Goal: Navigation & Orientation: Understand site structure

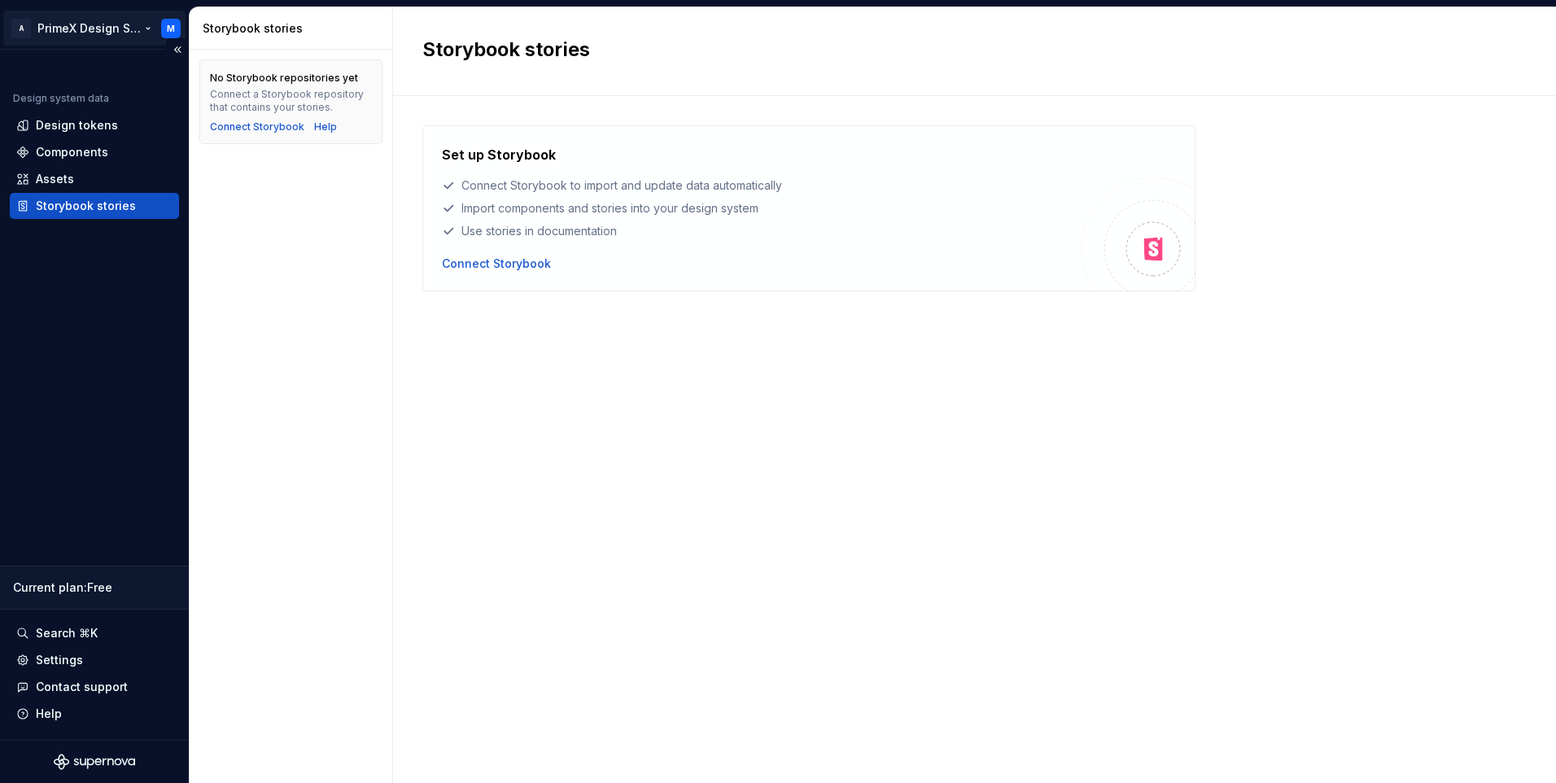
click at [23, 25] on html "A PrimeX Design System M Design system data Design tokens Components Assets Sto…" at bounding box center [778, 391] width 1556 height 783
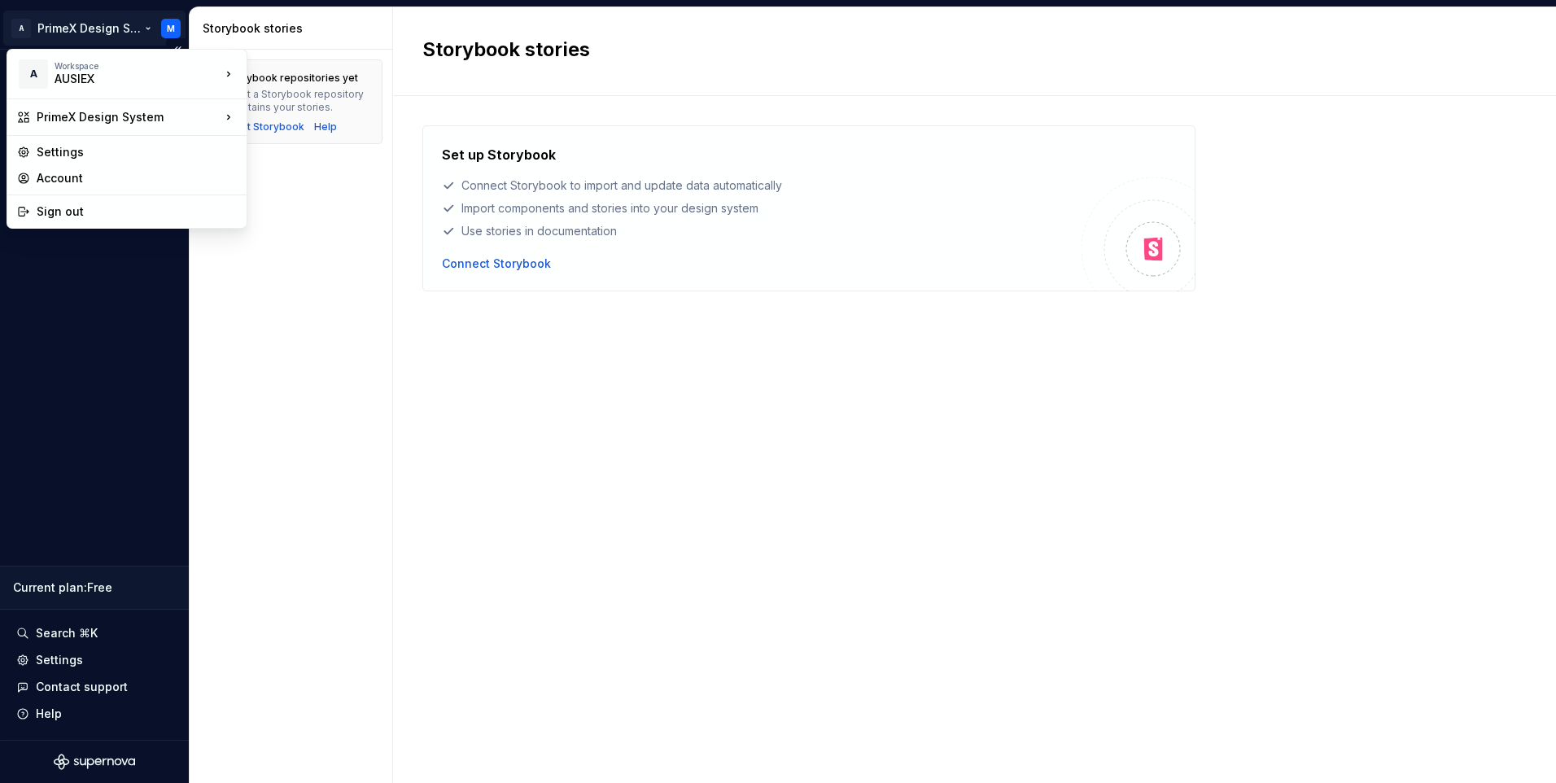
click at [39, 466] on html "A PrimeX Design System M Design system data Design tokens Components Assets Sto…" at bounding box center [778, 391] width 1556 height 783
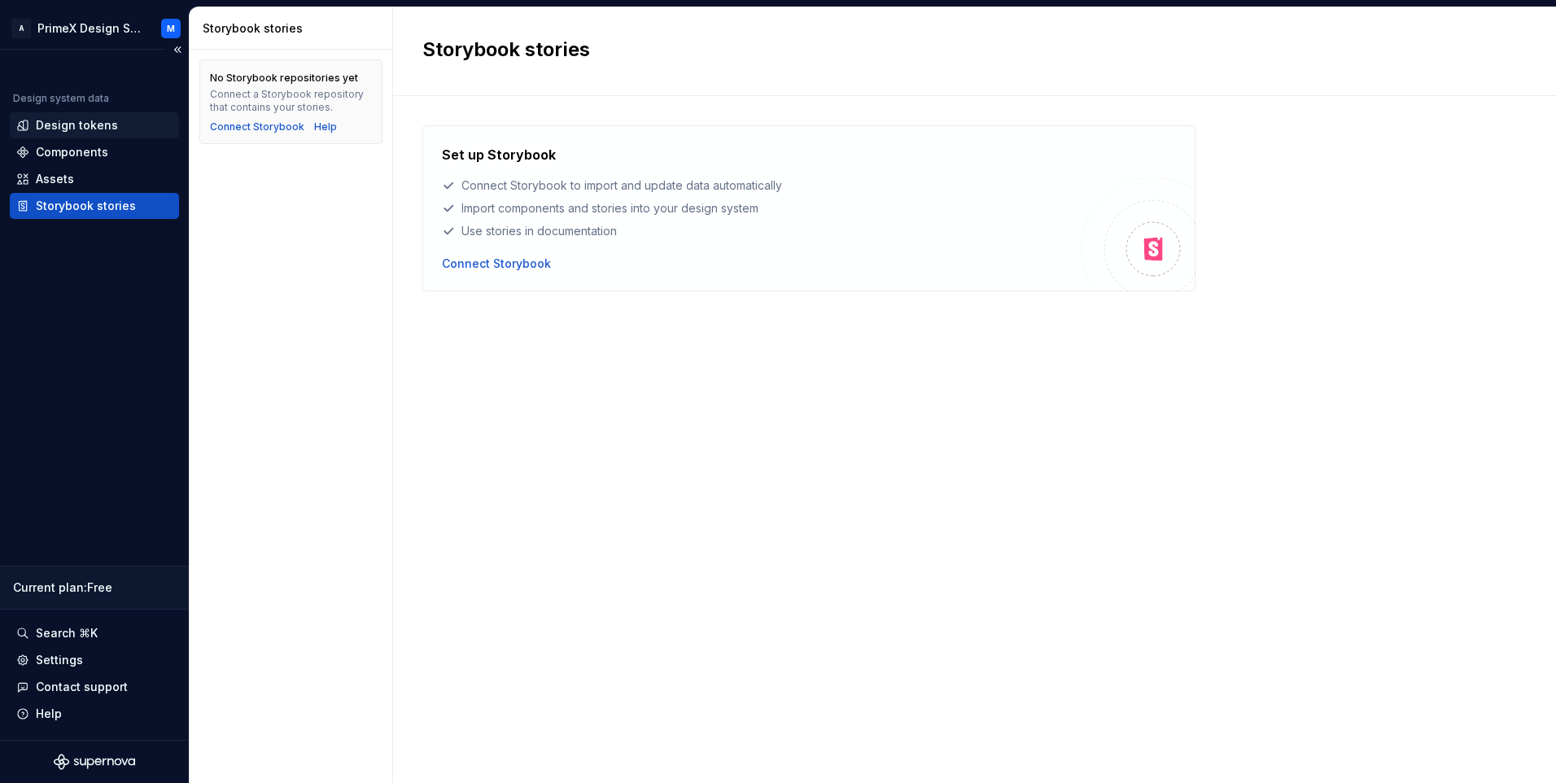
click at [67, 129] on div "Design tokens" at bounding box center [77, 125] width 82 height 16
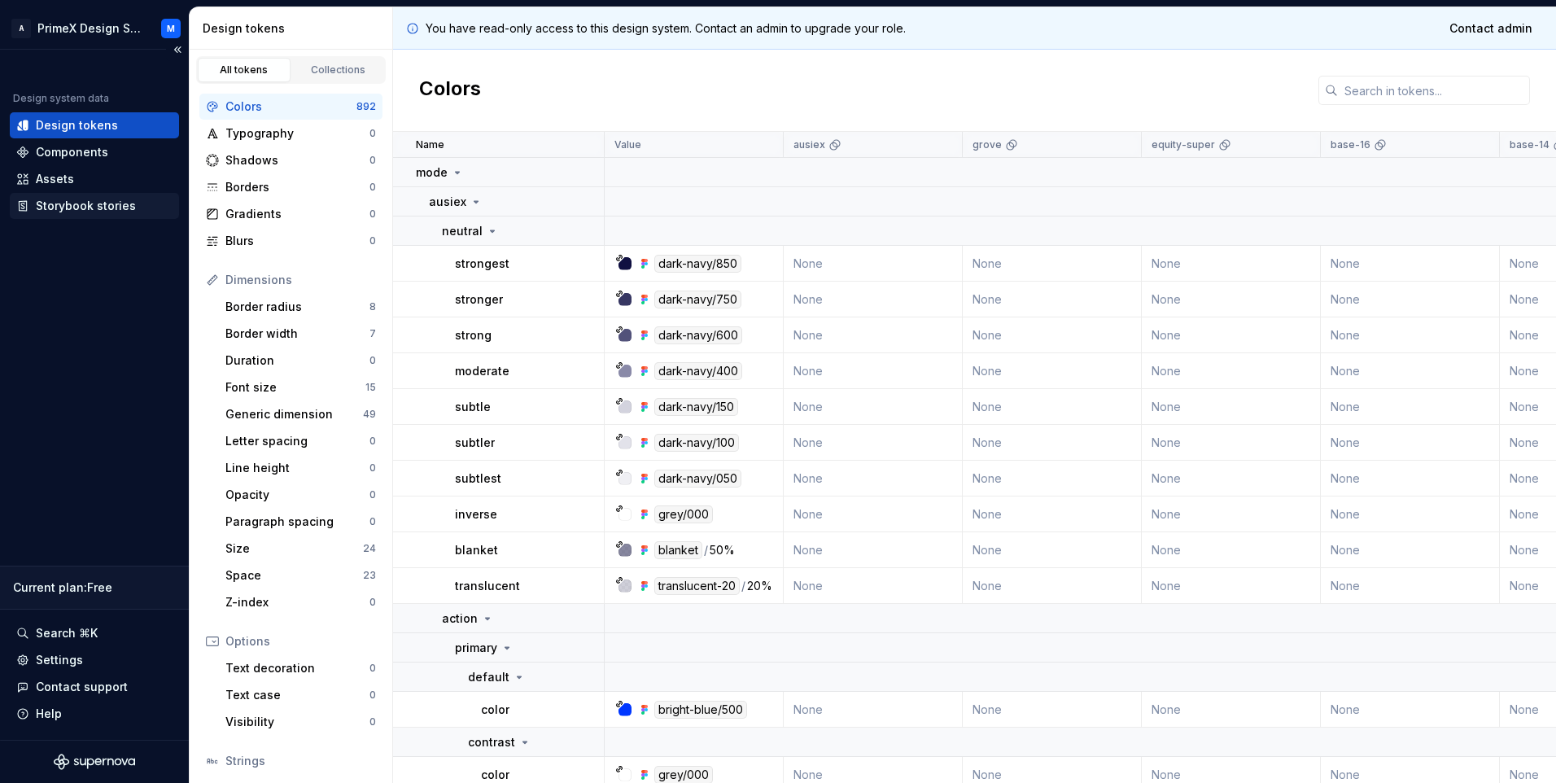
click at [81, 212] on div "Storybook stories" at bounding box center [86, 206] width 100 height 16
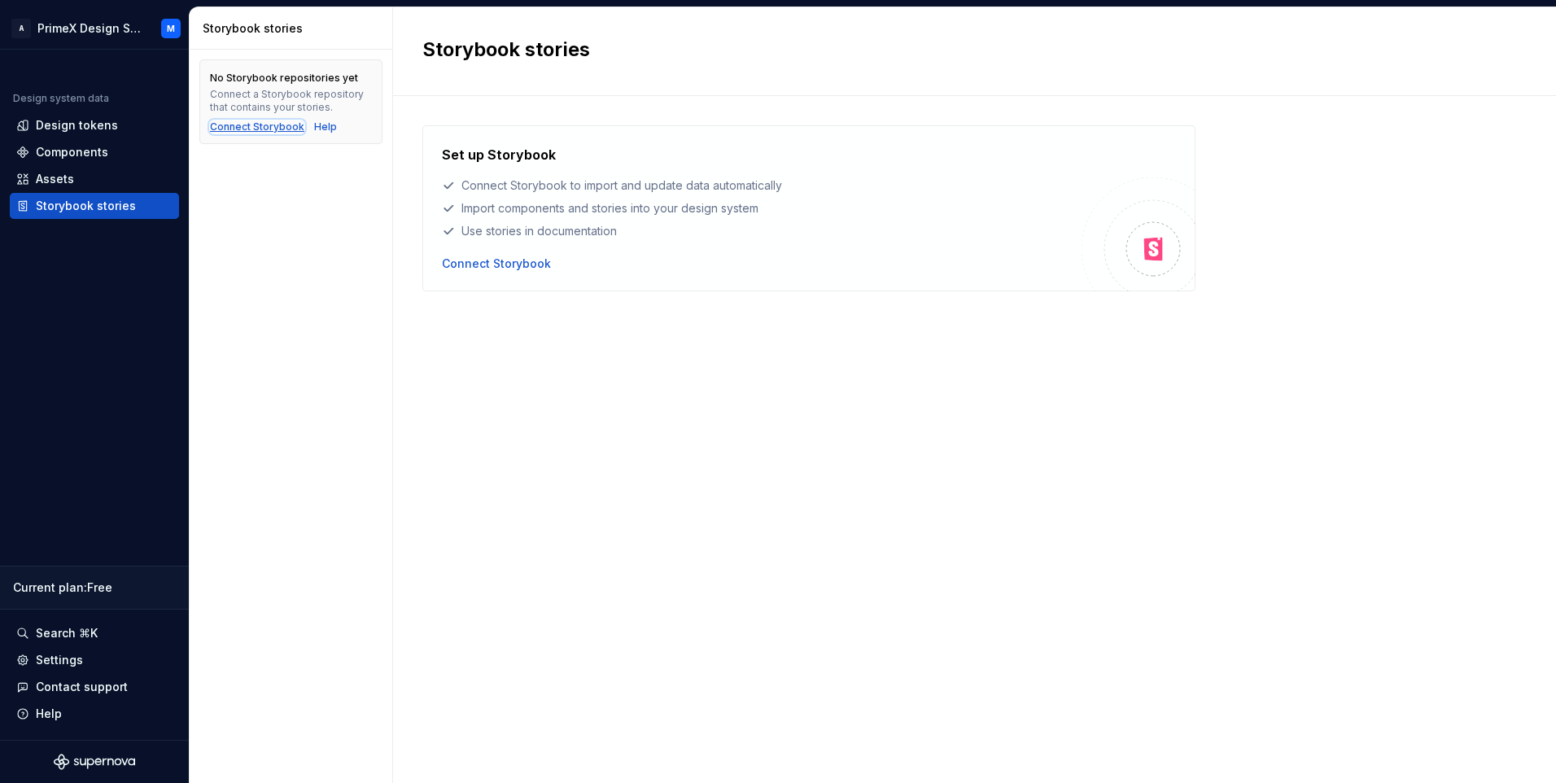
click at [265, 129] on div "Connect Storybook" at bounding box center [257, 126] width 94 height 13
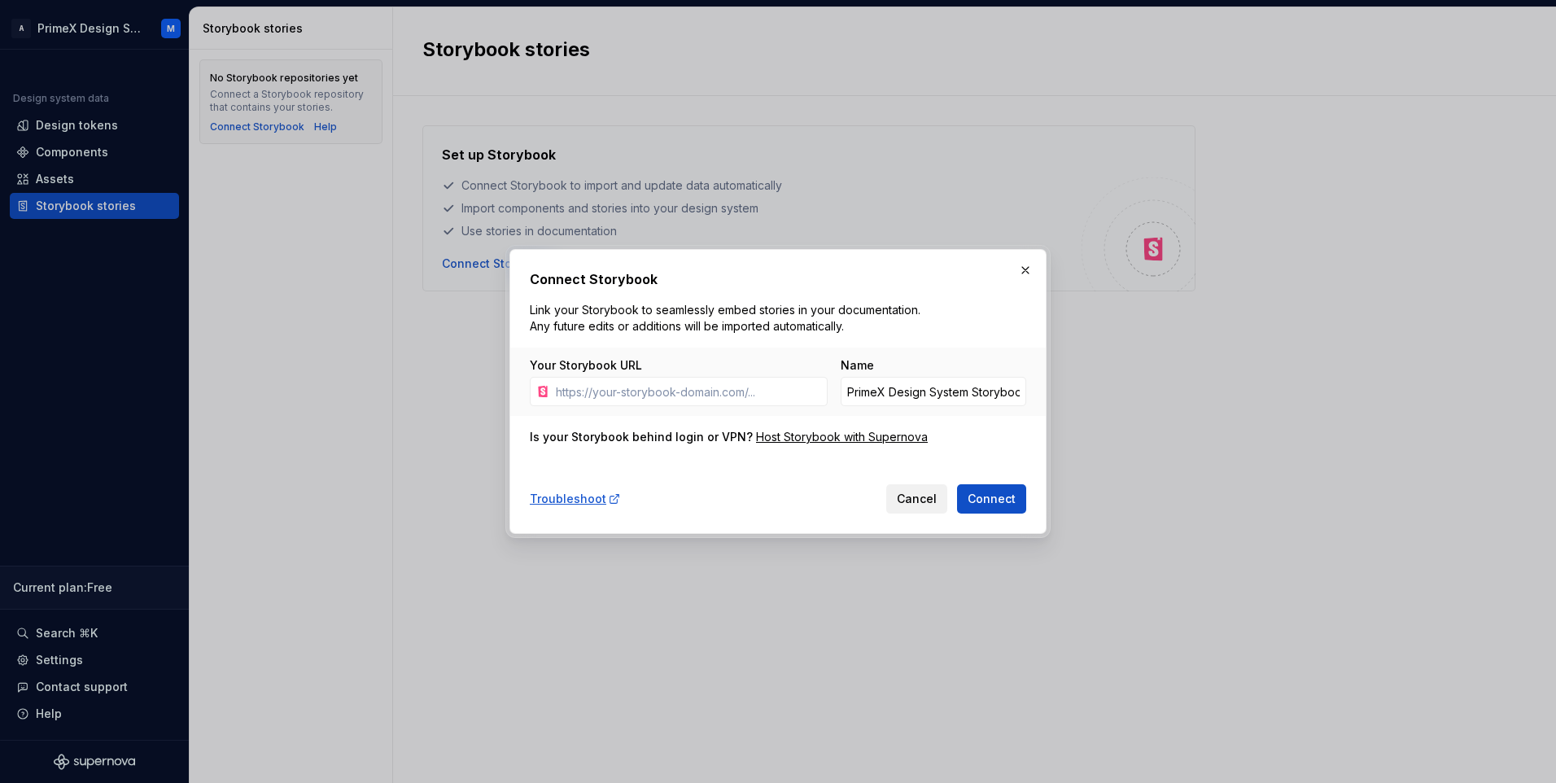
click at [914, 510] on button "Cancel" at bounding box center [916, 498] width 61 height 29
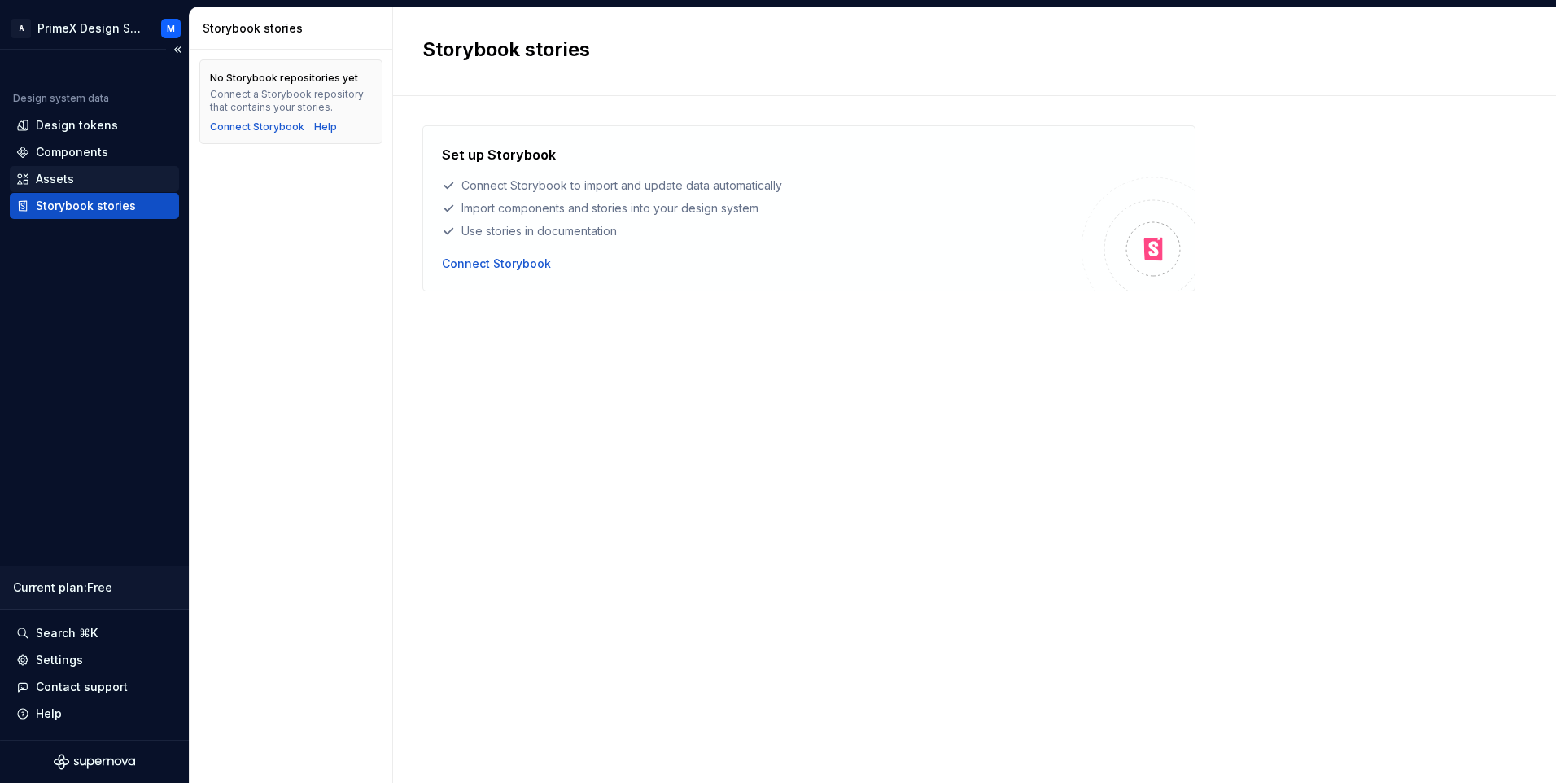
click at [110, 191] on div "Assets" at bounding box center [94, 179] width 169 height 26
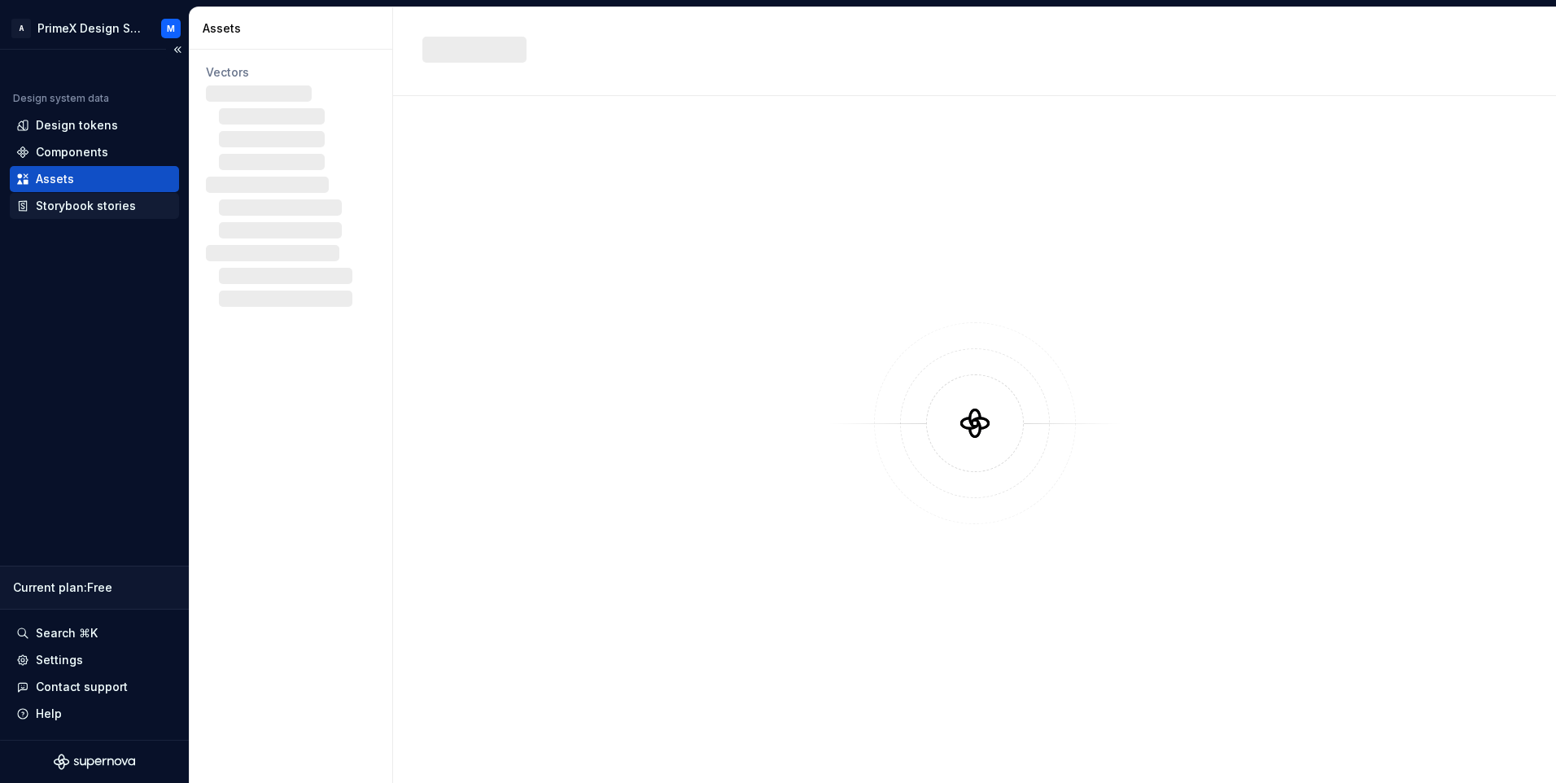
click at [107, 207] on div "Storybook stories" at bounding box center [86, 206] width 100 height 16
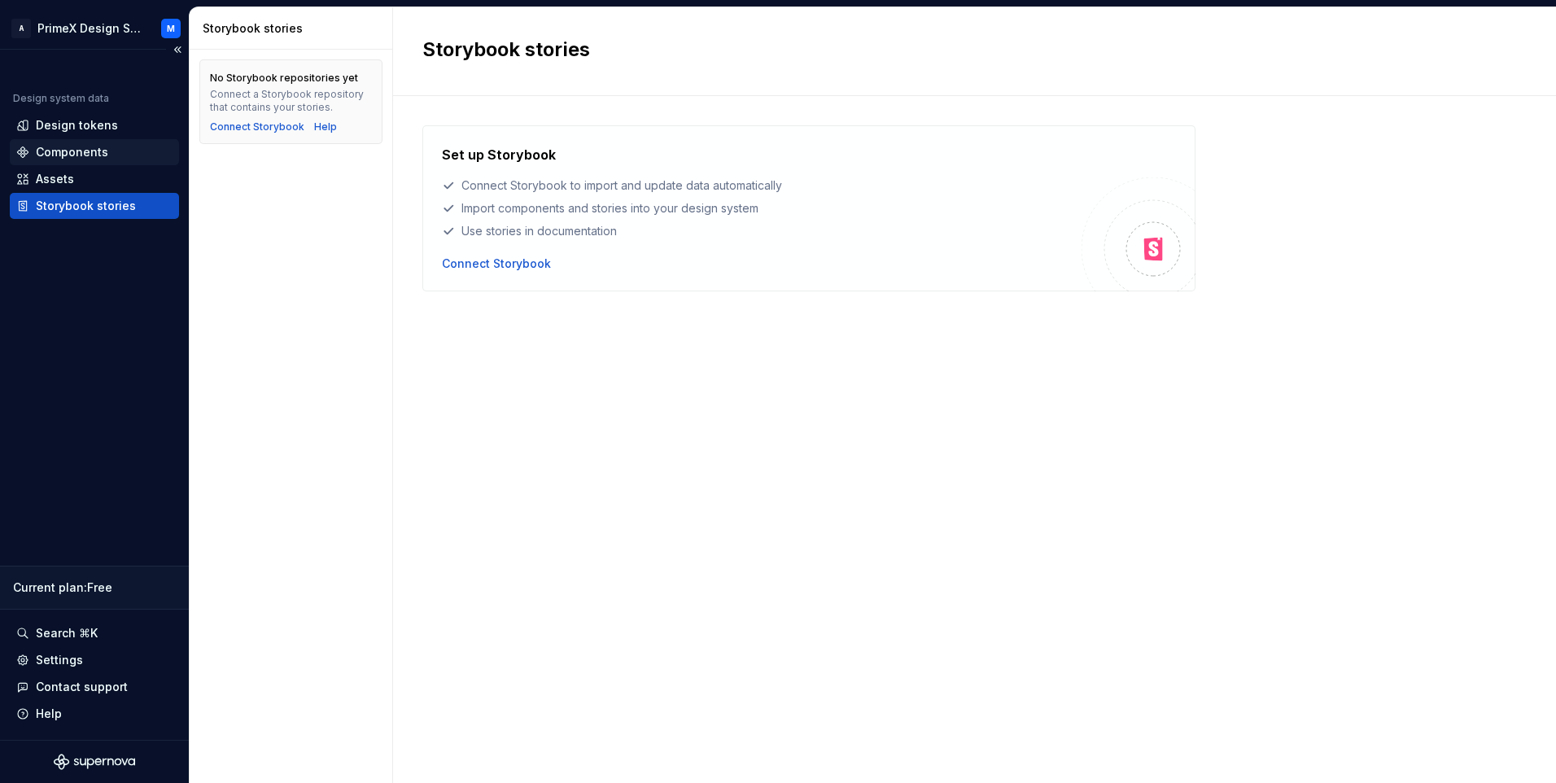
click at [83, 146] on div "Components" at bounding box center [72, 152] width 72 height 16
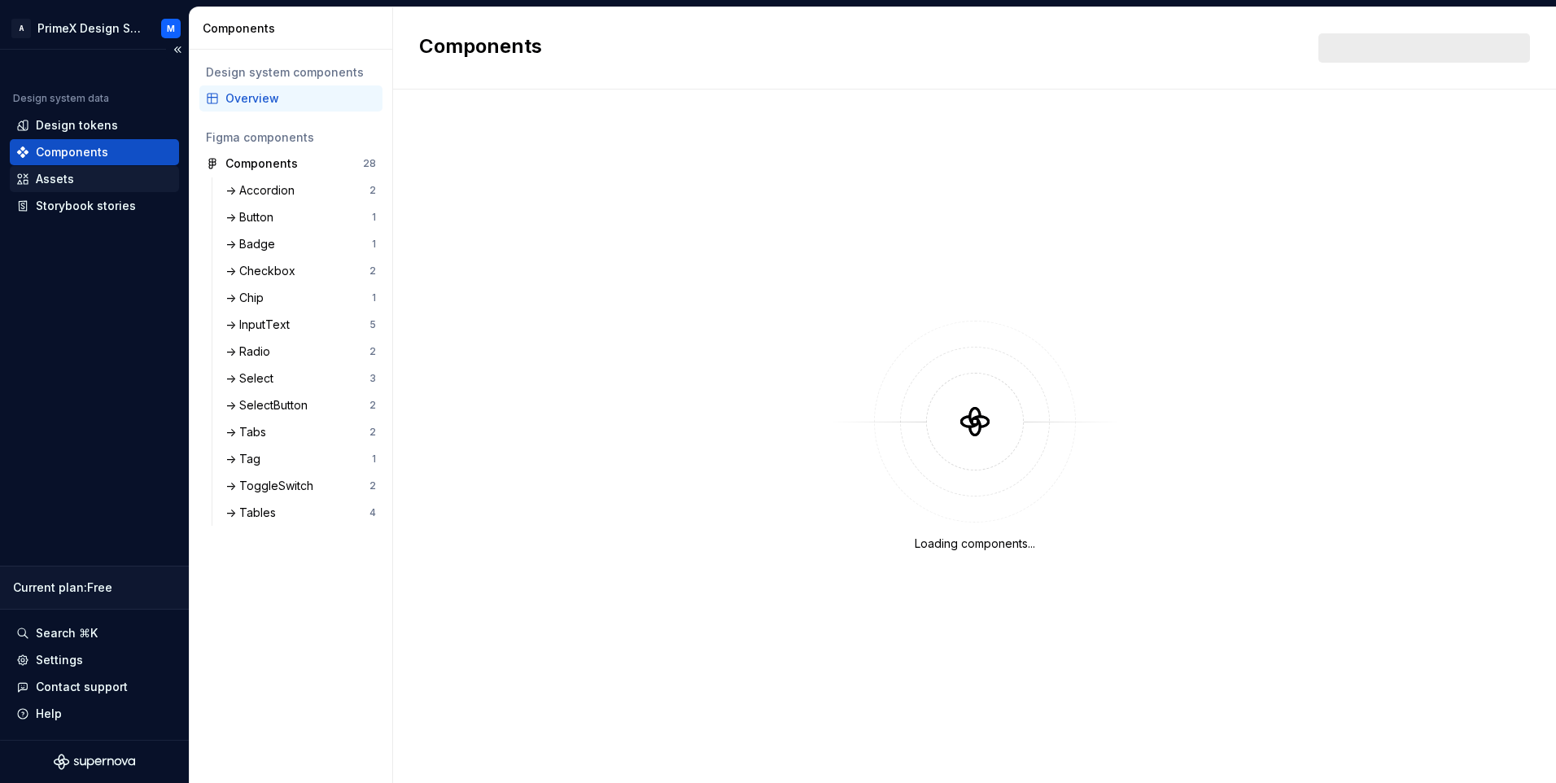
click at [72, 172] on div "Assets" at bounding box center [55, 179] width 38 height 16
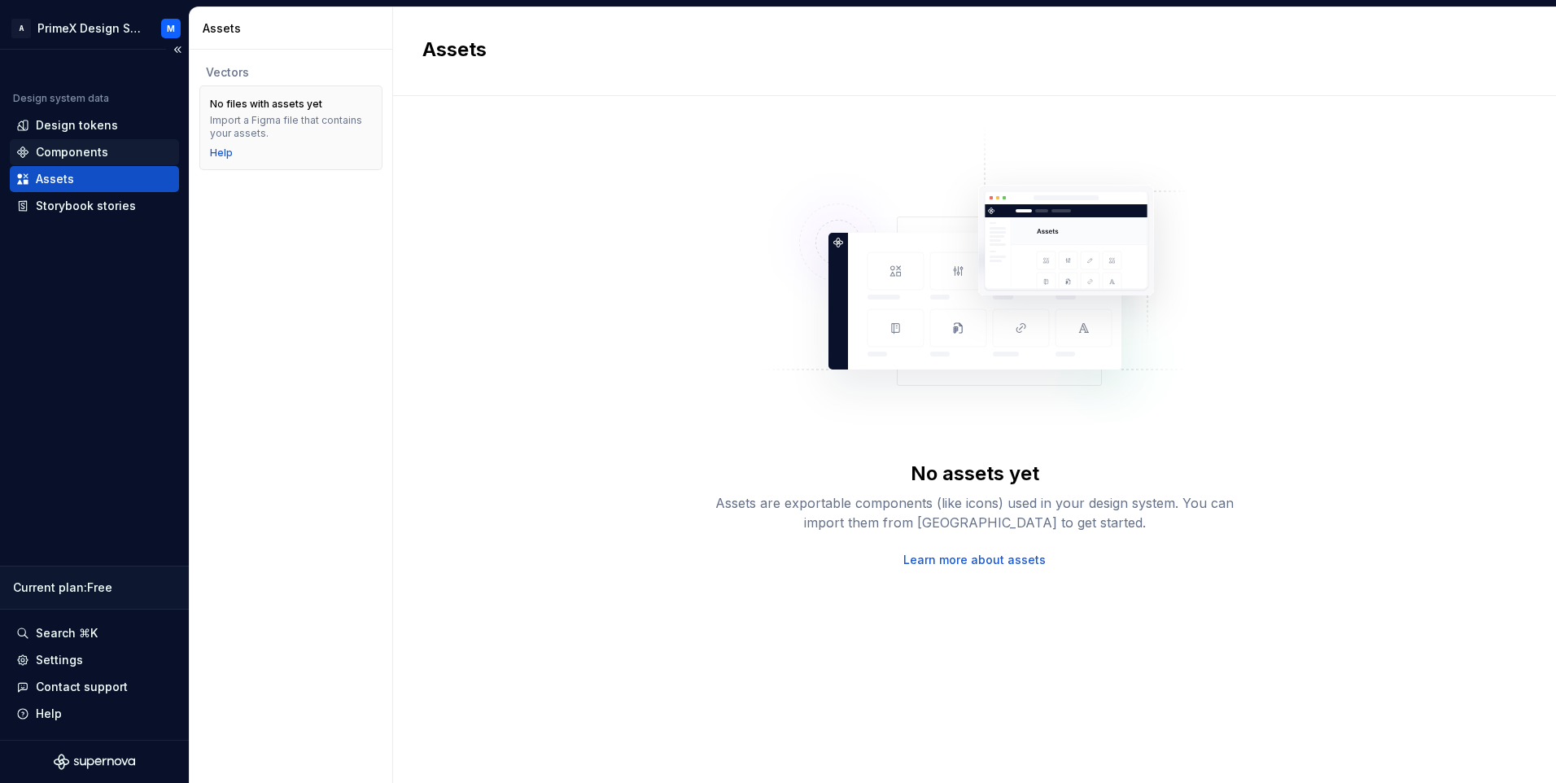
click at [92, 150] on div "Components" at bounding box center [72, 152] width 72 height 16
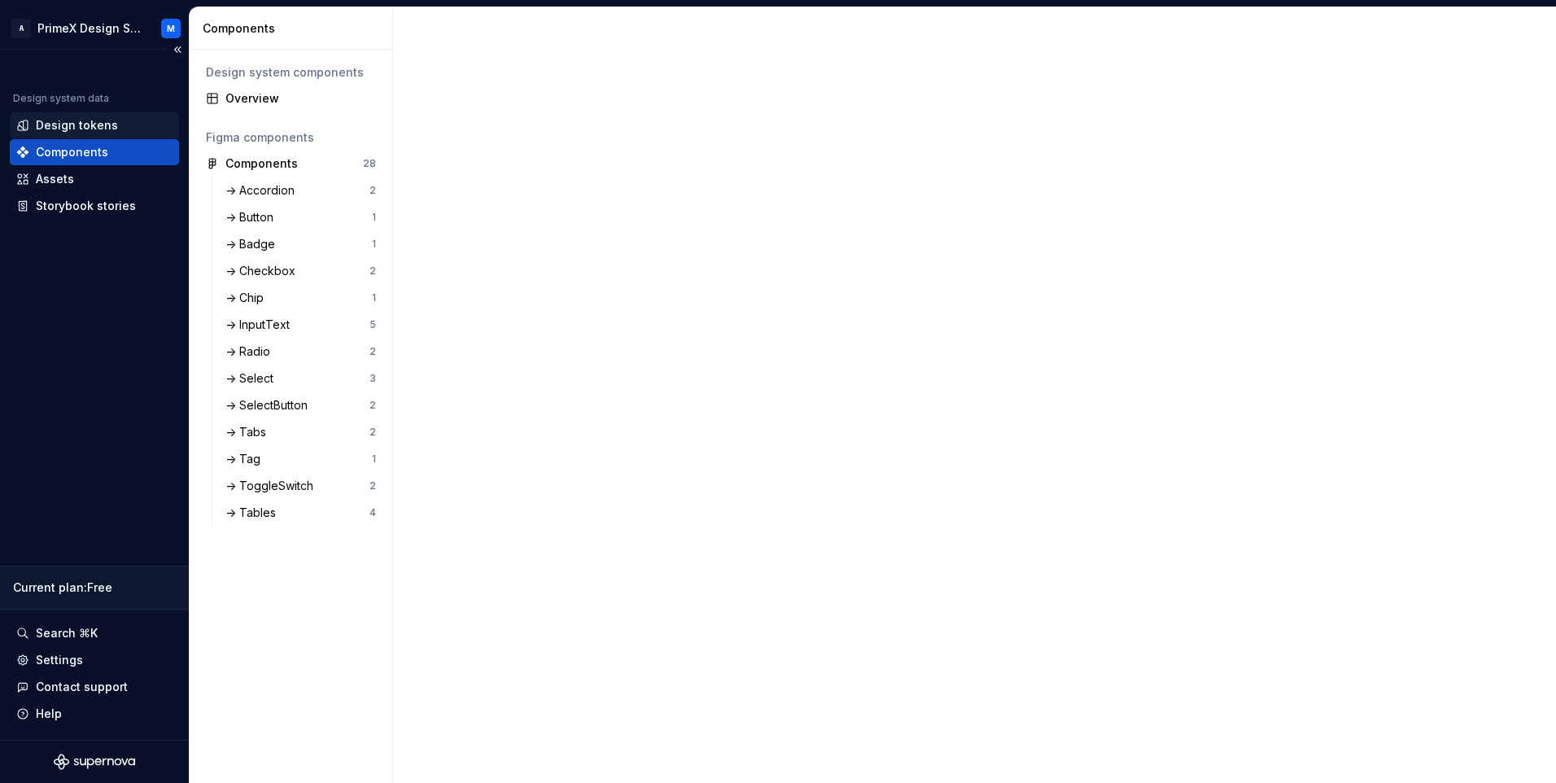
click at [107, 124] on div "Design tokens" at bounding box center [77, 125] width 82 height 16
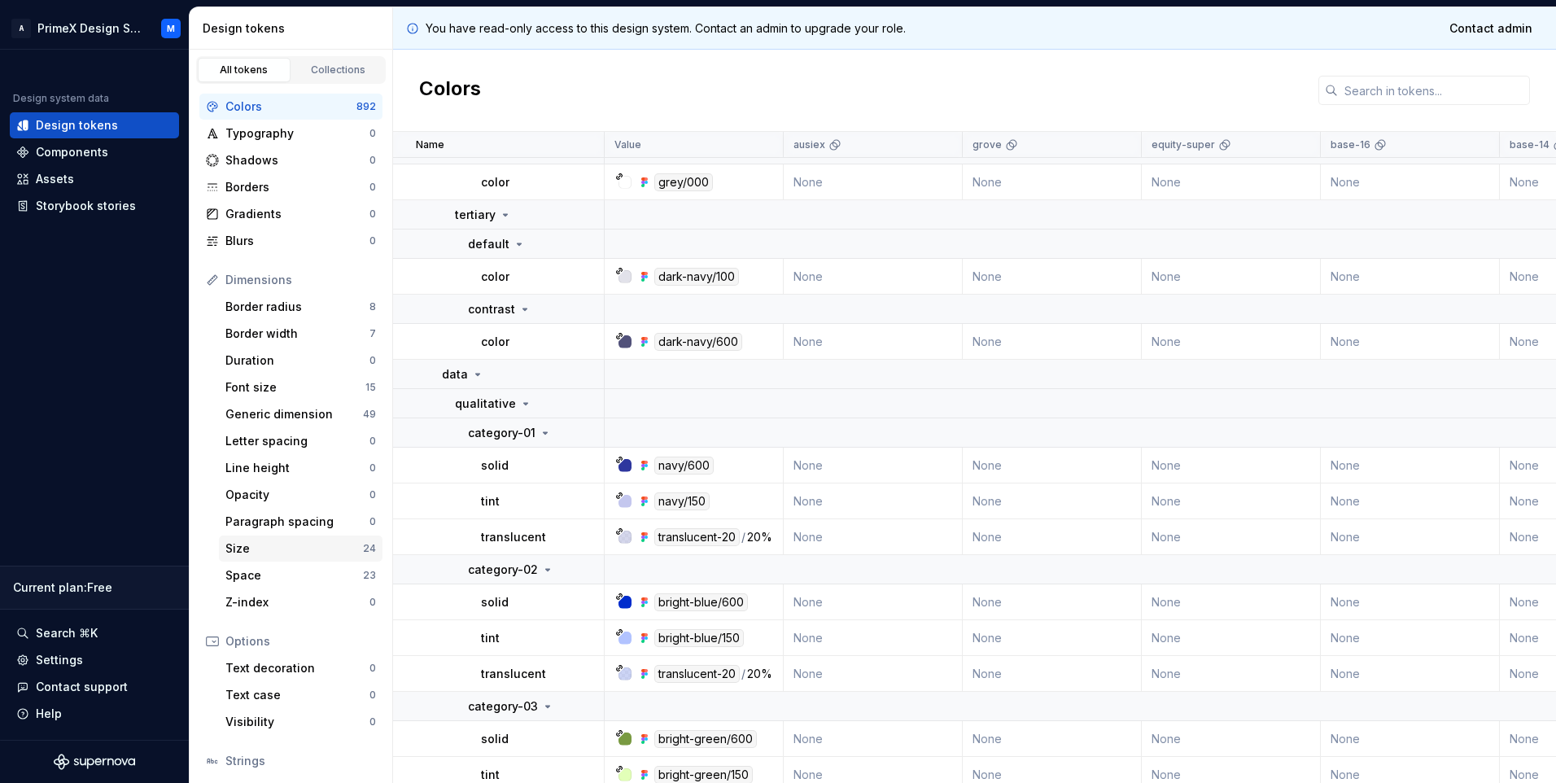
scroll to position [108, 0]
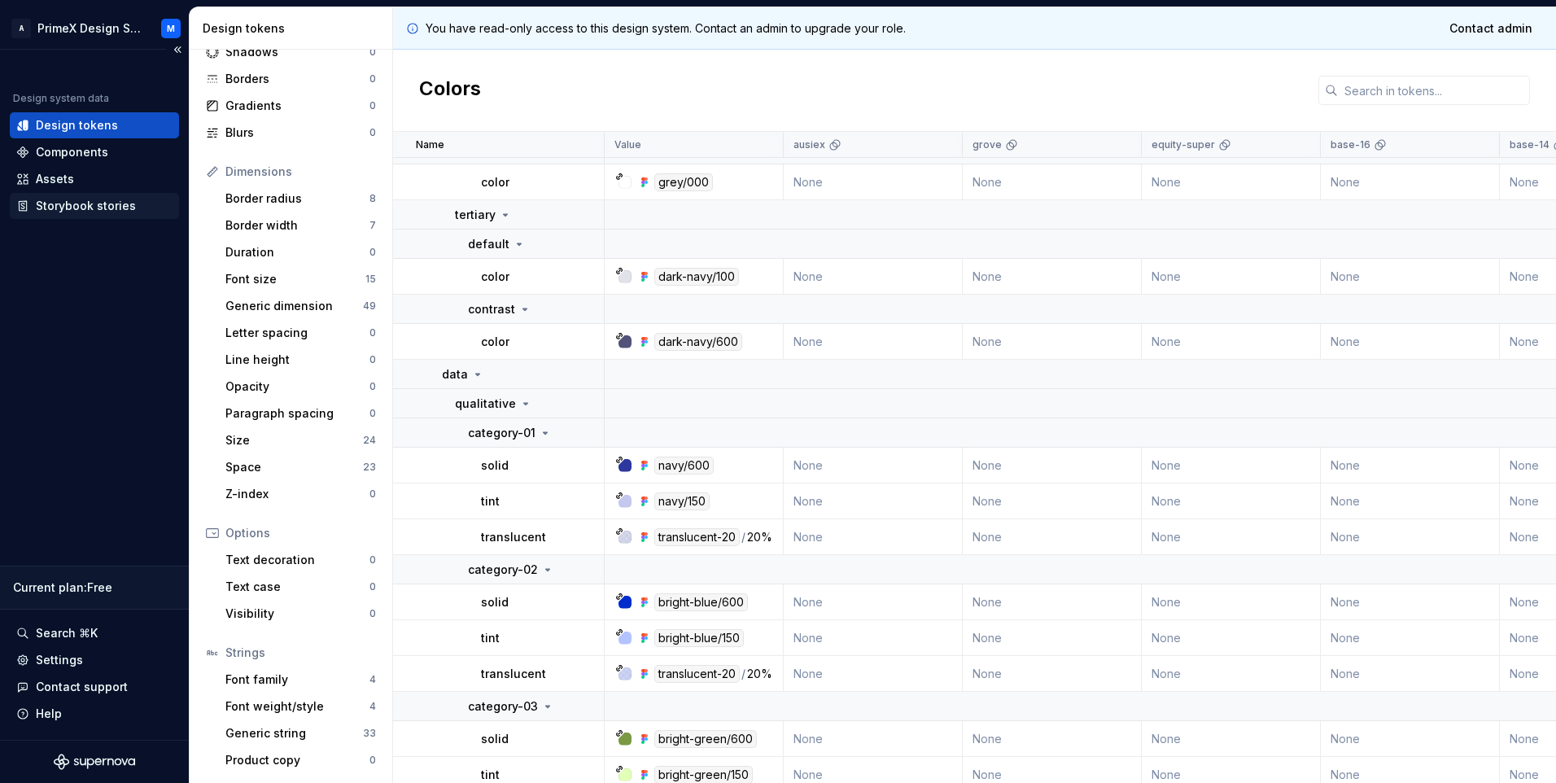
click at [68, 195] on div "Storybook stories" at bounding box center [94, 206] width 169 height 26
